Goal: Transaction & Acquisition: Book appointment/travel/reservation

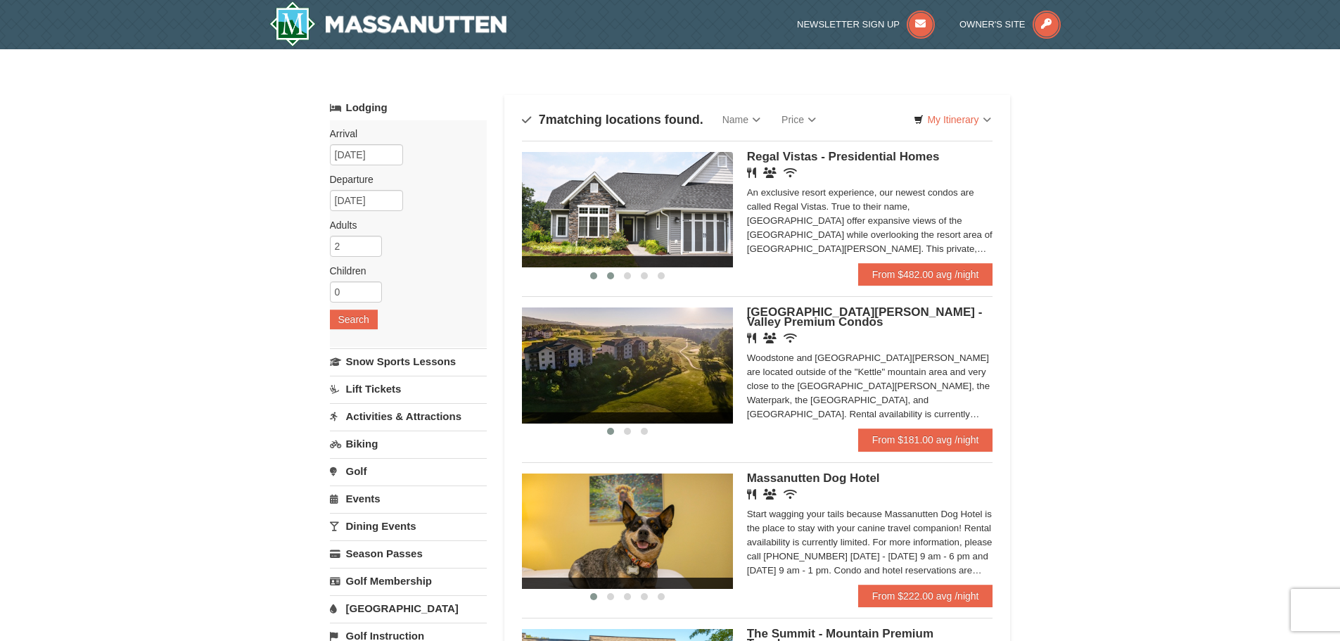
click at [615, 277] on button at bounding box center [610, 276] width 17 height 14
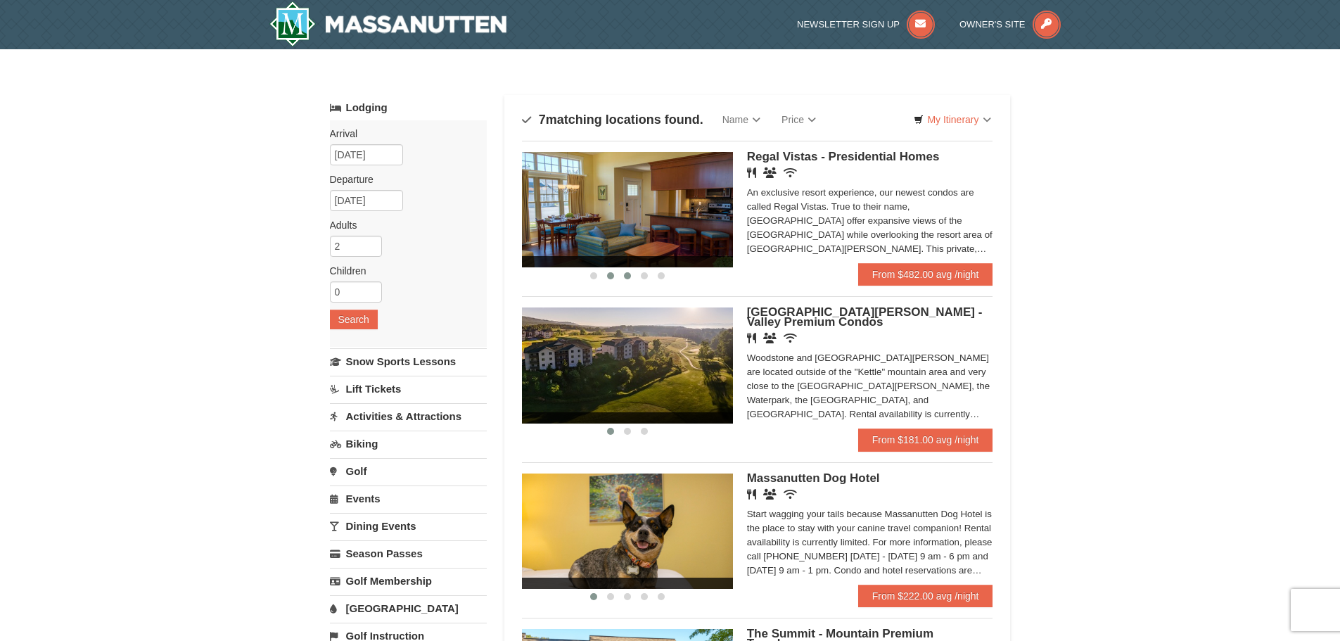
click at [626, 277] on span at bounding box center [627, 275] width 7 height 7
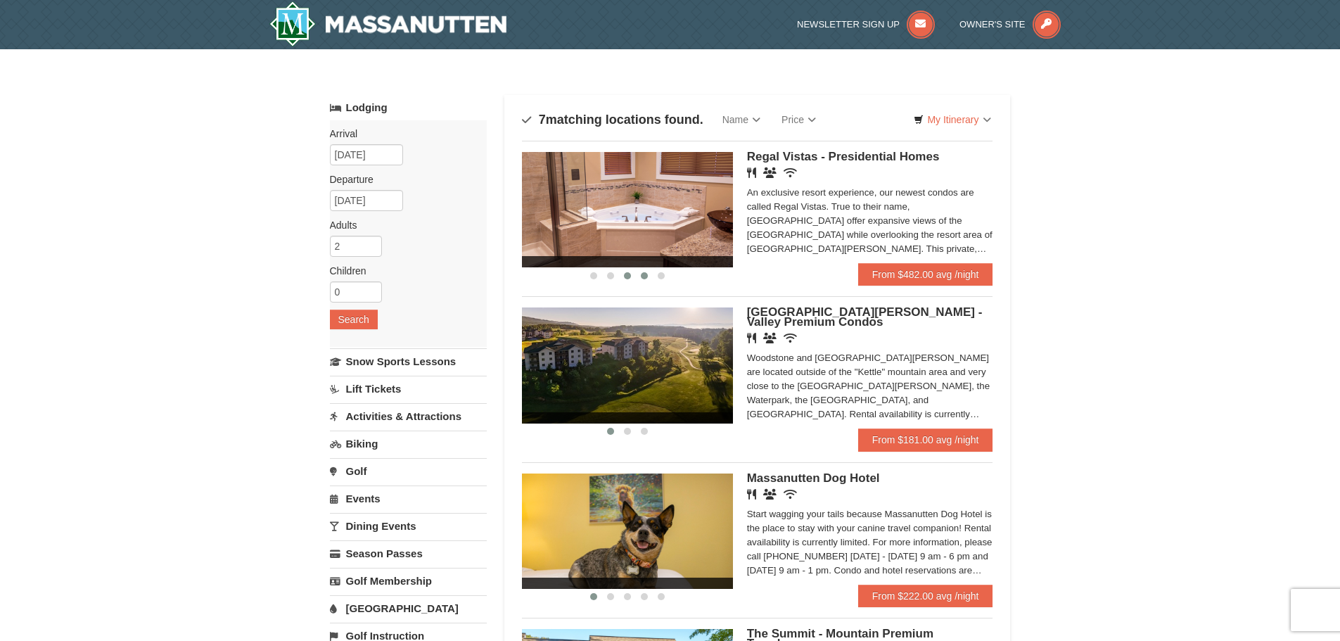
click at [646, 278] on span at bounding box center [644, 275] width 7 height 7
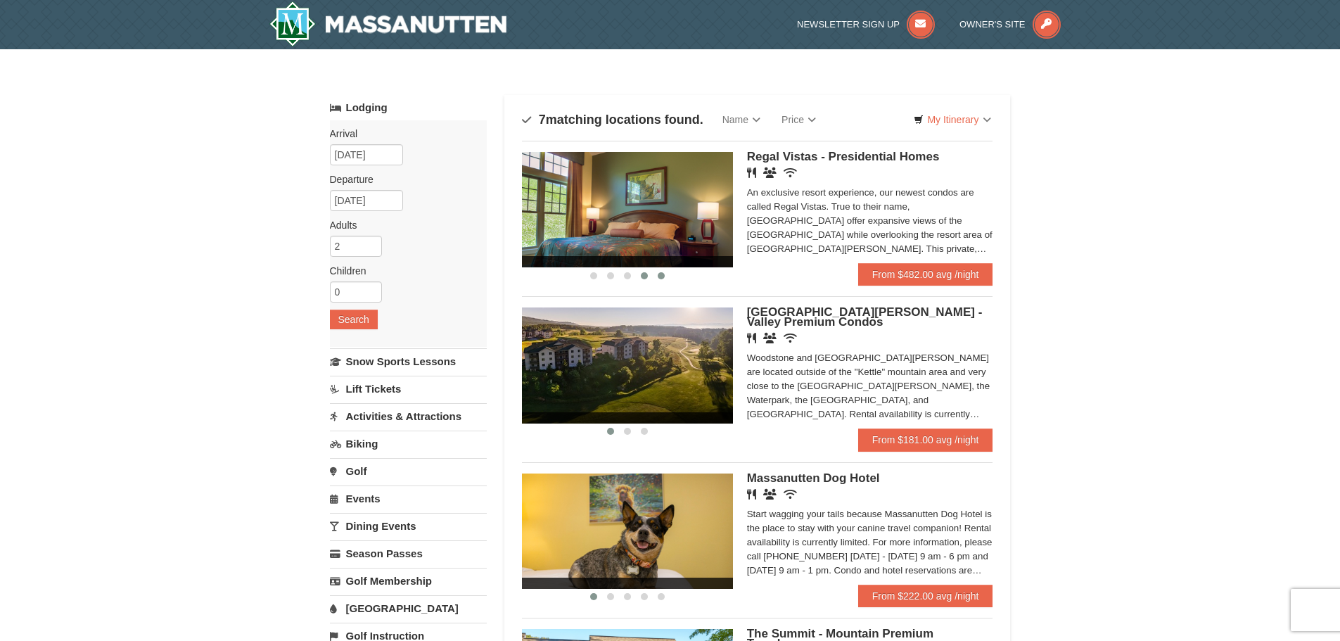
click at [661, 277] on span at bounding box center [661, 275] width 7 height 7
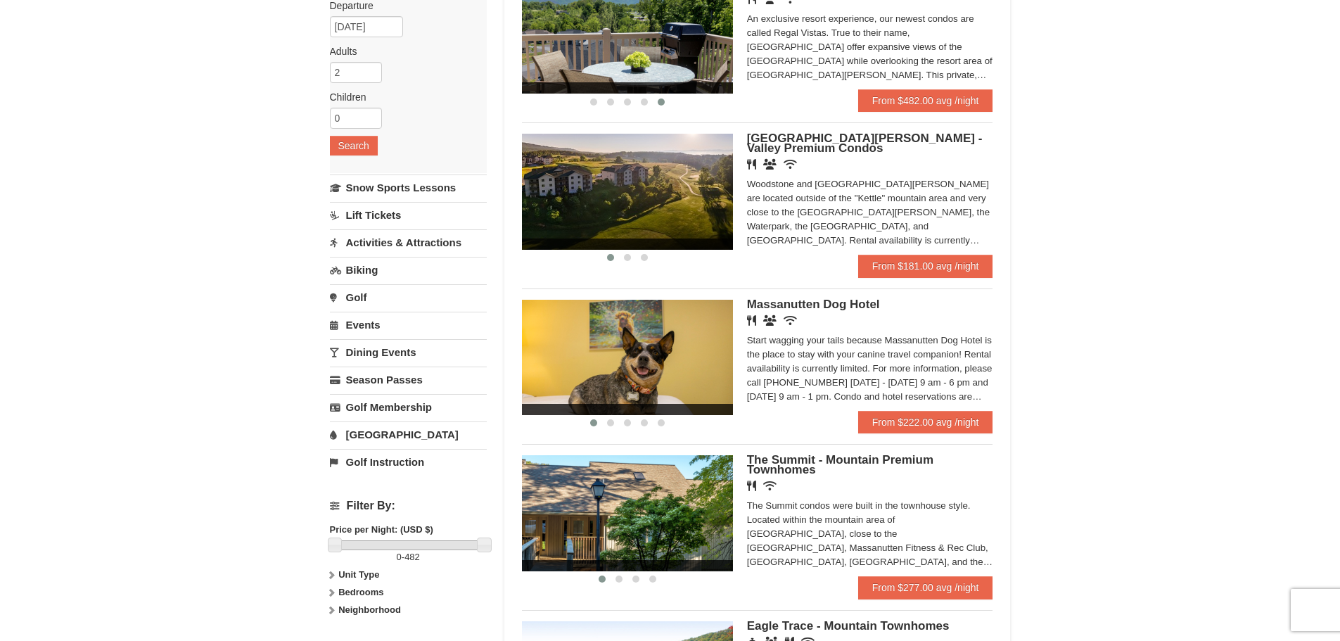
scroll to position [211, 0]
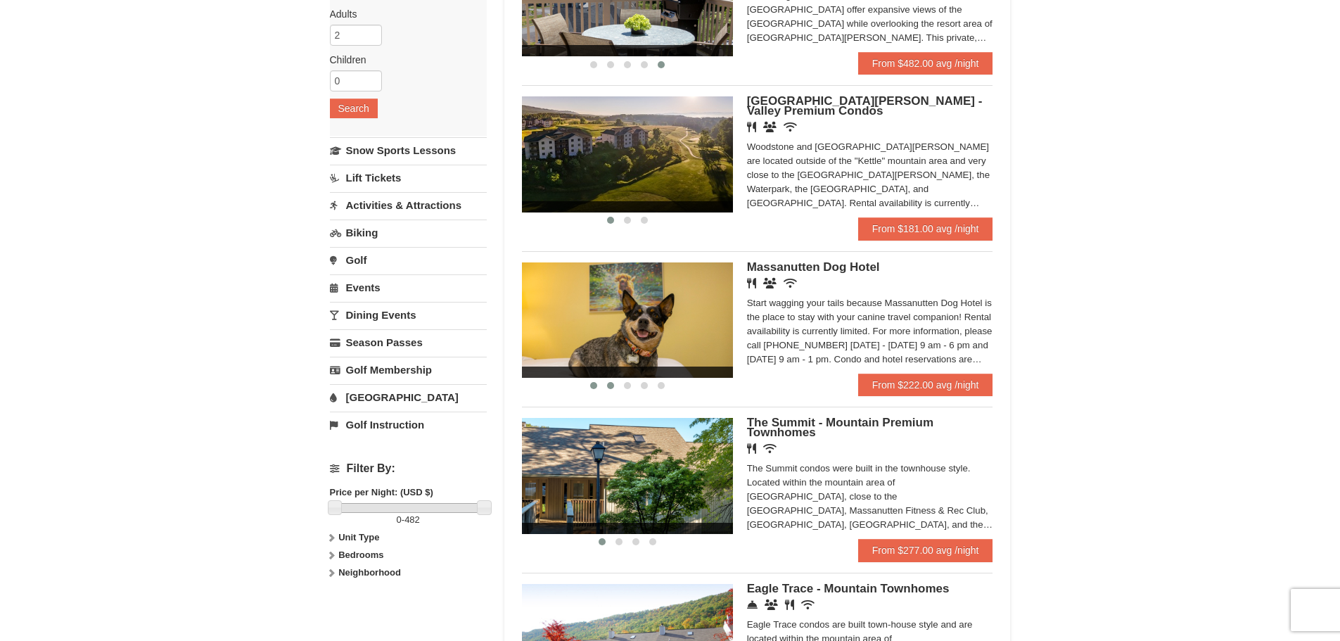
click at [609, 386] on span at bounding box center [610, 385] width 7 height 7
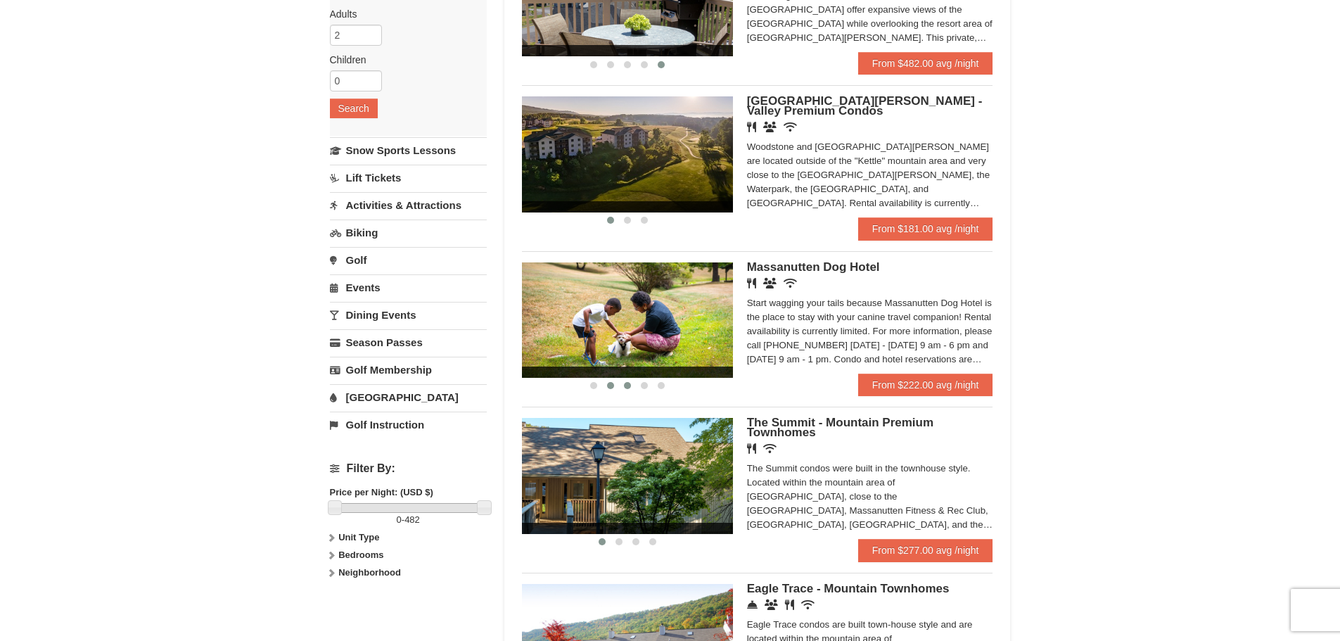
click at [630, 386] on span at bounding box center [627, 385] width 7 height 7
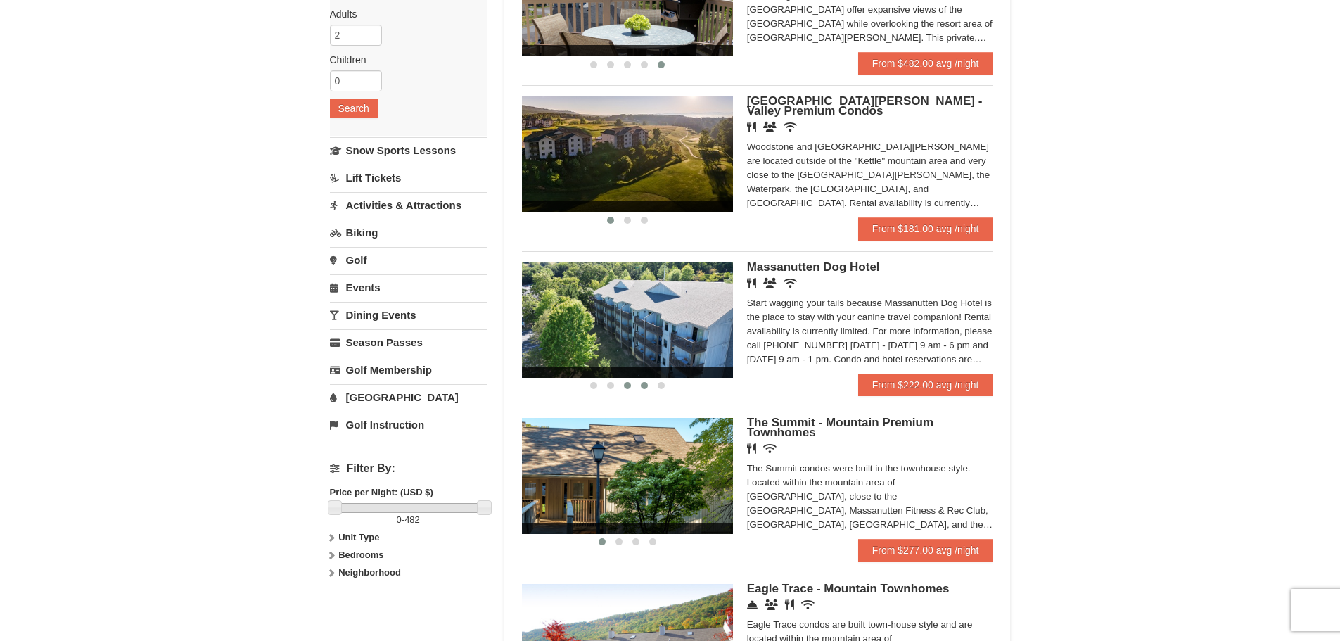
click at [649, 385] on button at bounding box center [644, 386] width 17 height 14
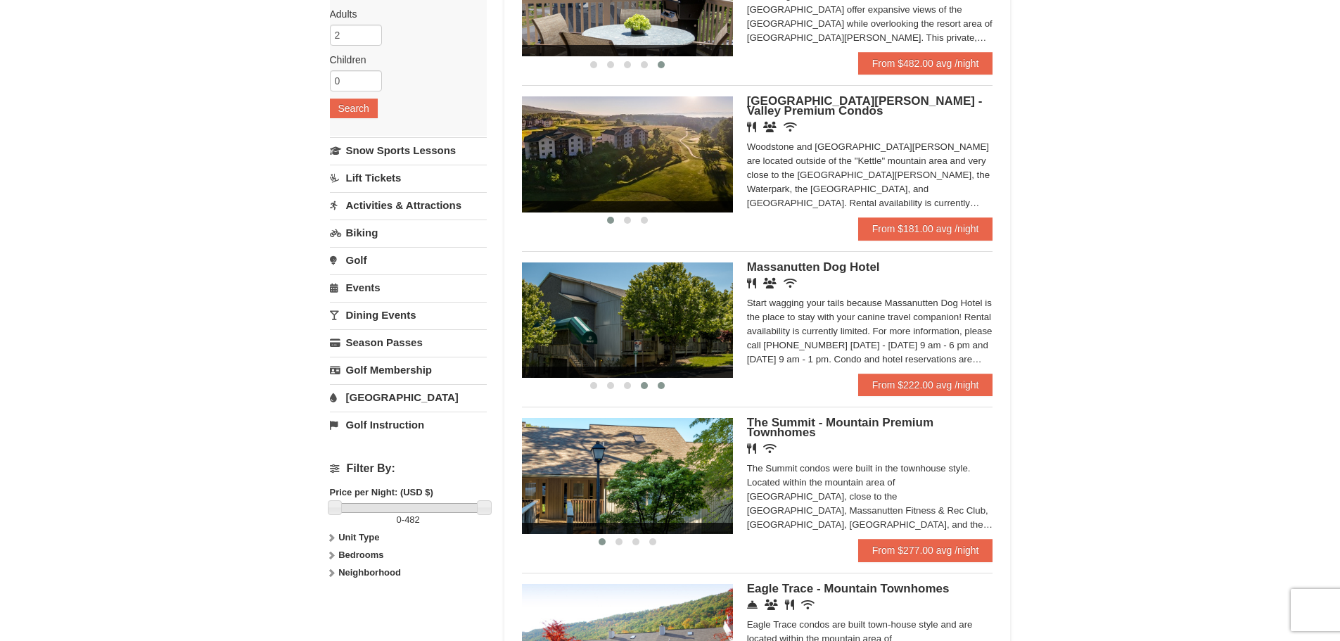
click at [657, 384] on button at bounding box center [661, 386] width 17 height 14
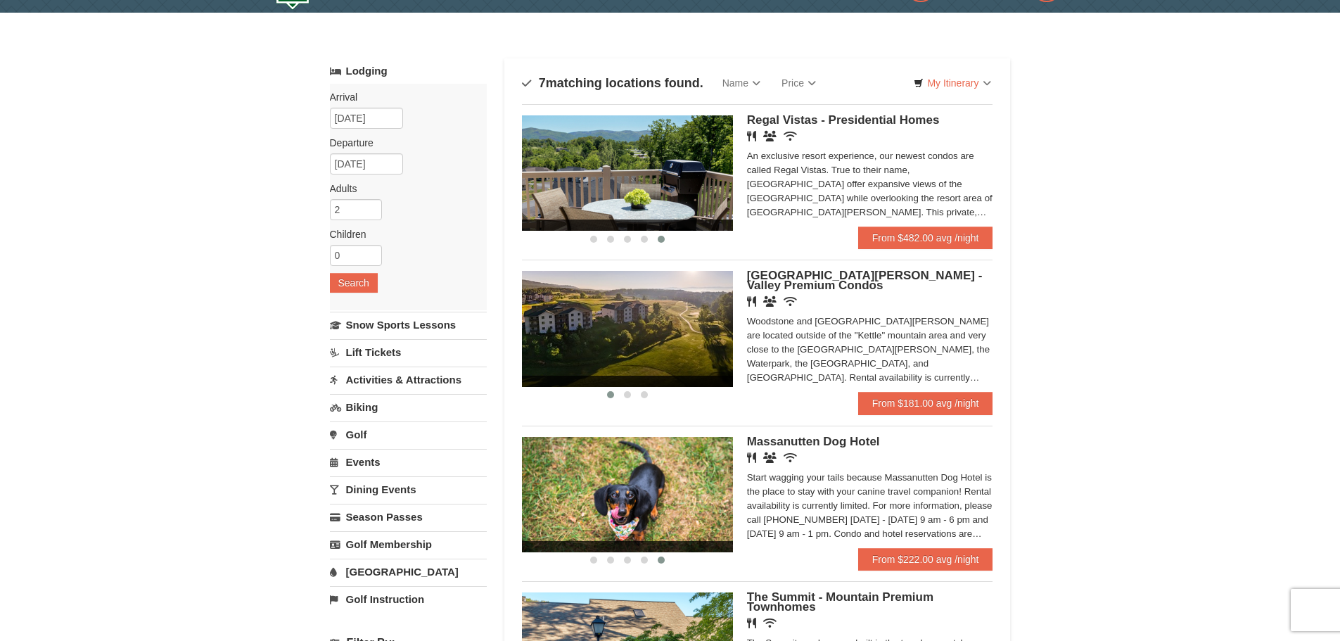
scroll to position [0, 0]
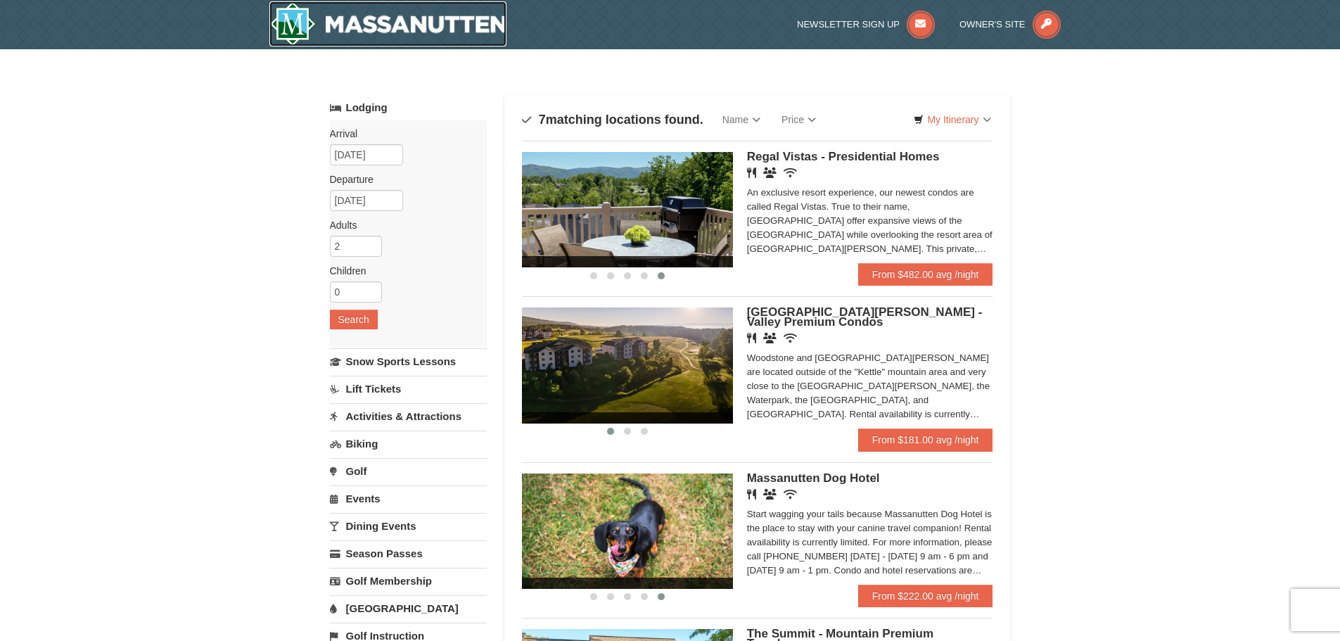
click at [368, 25] on img at bounding box center [388, 23] width 238 height 45
